Goal: Information Seeking & Learning: Learn about a topic

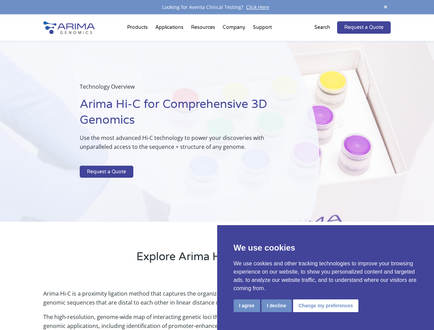
click at [217, 165] on p at bounding box center [182, 161] width 205 height 9
click at [247, 306] on button "I agree" at bounding box center [247, 305] width 26 height 13
click at [276, 306] on p "Arima Hi-C is a proximity ligation method that captures the organizational stru…" at bounding box center [216, 300] width 347 height 23
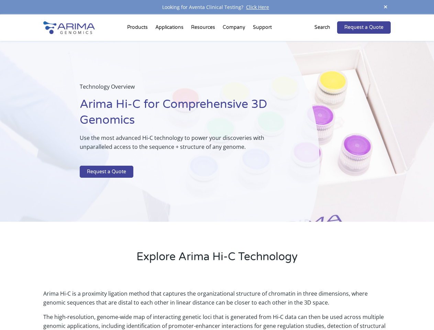
click at [325, 306] on p "Arima Hi-C is a proximity ligation method that captures the organizational stru…" at bounding box center [216, 300] width 347 height 23
click at [386, 7] on span at bounding box center [385, 7] width 10 height 9
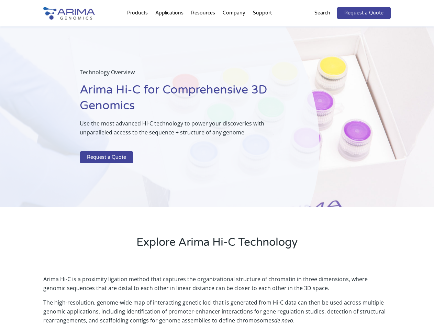
click at [217, 172] on div "Technology Overview Arima Hi-C for Comprehensive 3D Genomics Use the most advan…" at bounding box center [160, 116] width 320 height 181
click at [138, 29] on div "Technology Overview Arima Hi-C for Comprehensive 3D Genomics Use the most advan…" at bounding box center [160, 116] width 320 height 181
click at [204, 29] on div "Technology Overview Arima Hi-C for Comprehensive 3D Genomics Use the most advan…" at bounding box center [160, 116] width 320 height 181
click at [234, 29] on div "Technology Overview Arima Hi-C for Comprehensive 3D Genomics Use the most advan…" at bounding box center [160, 116] width 320 height 181
click at [262, 29] on div "Technology Overview Arima Hi-C for Comprehensive 3D Genomics Use the most advan…" at bounding box center [160, 116] width 320 height 181
